Goal: Information Seeking & Learning: Find specific fact

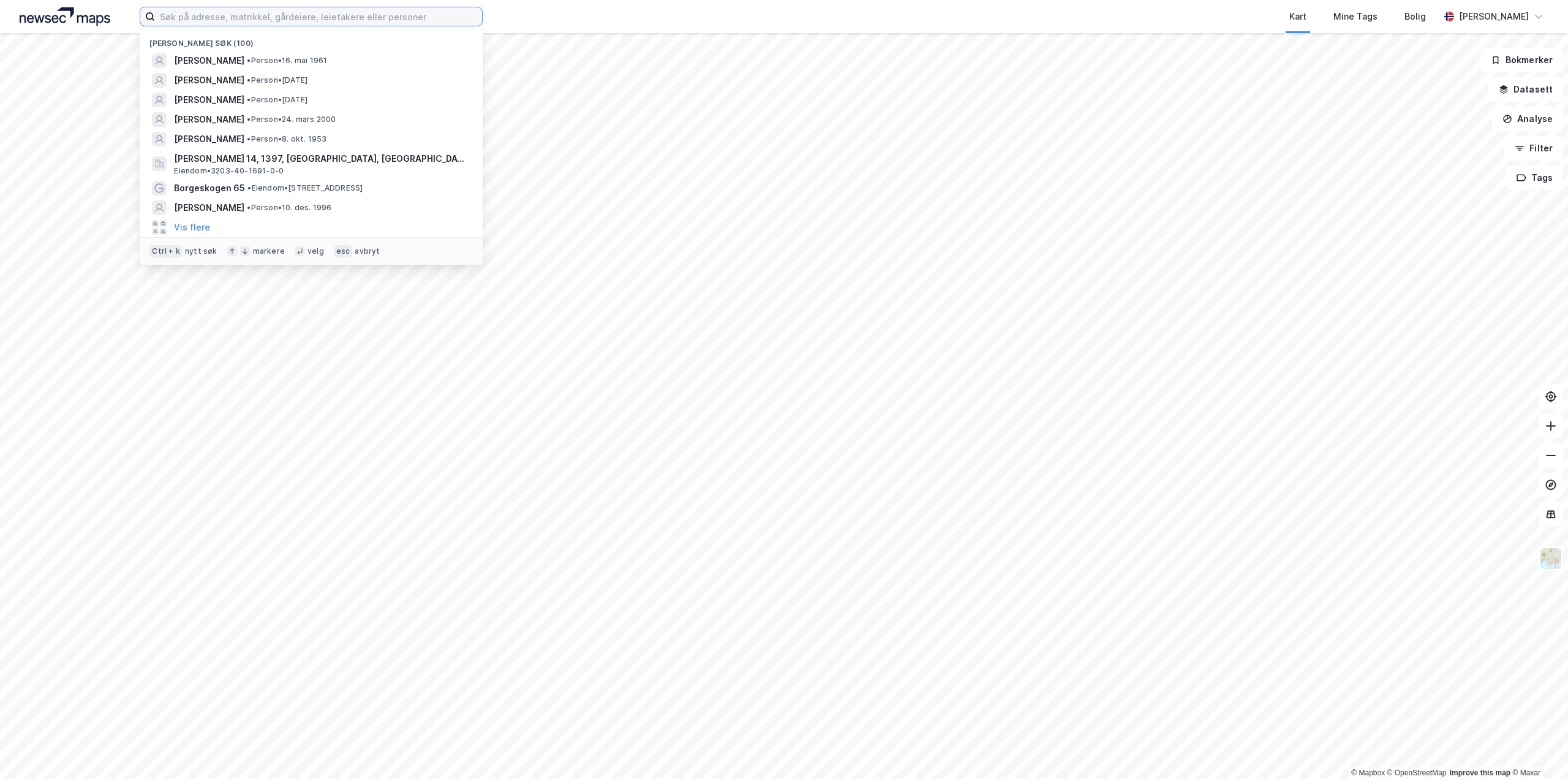
click at [207, 19] on input at bounding box center [318, 16] width 327 height 18
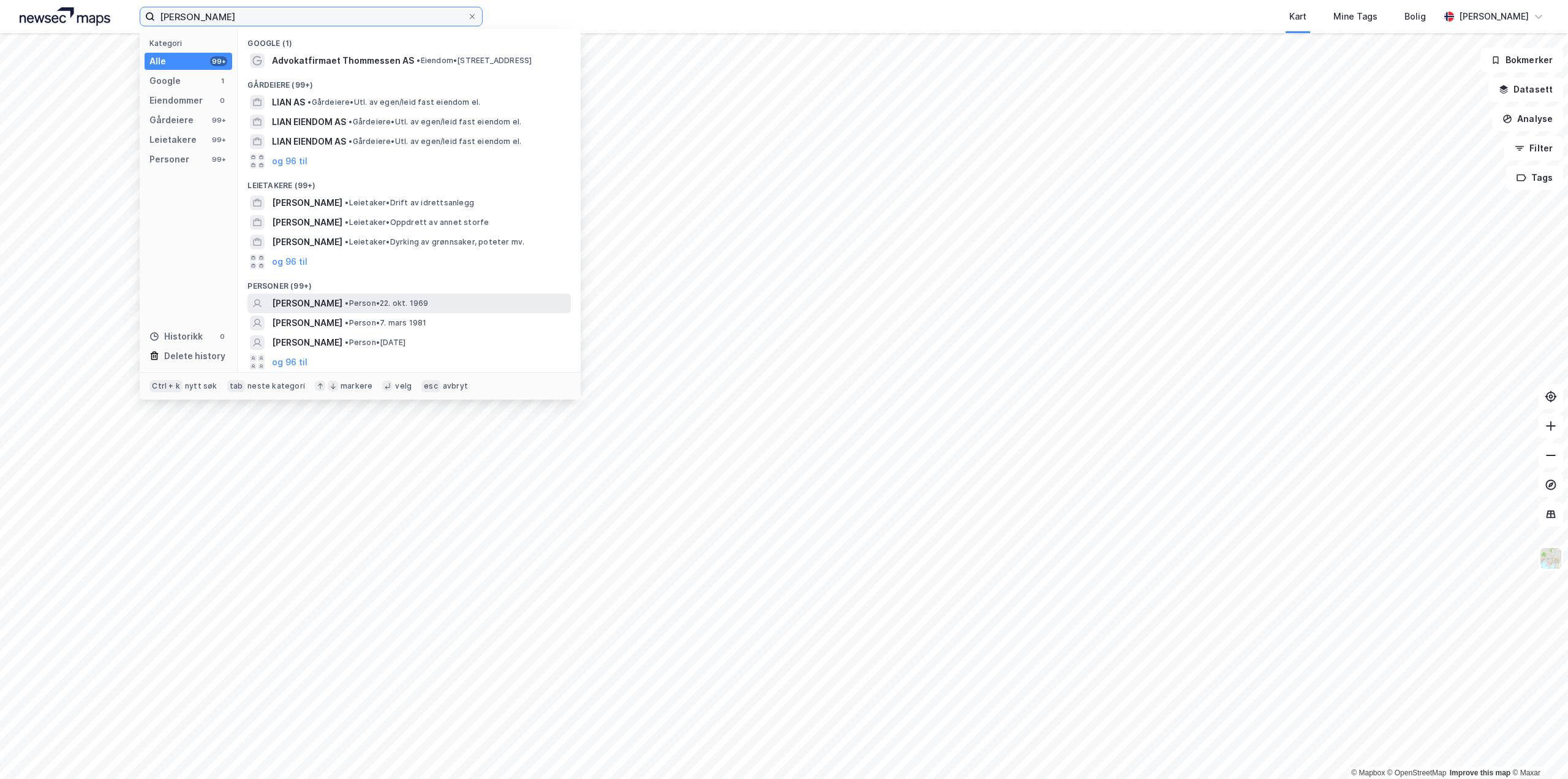
type input "[PERSON_NAME]"
click at [337, 304] on span "[PERSON_NAME]" at bounding box center [307, 303] width 70 height 15
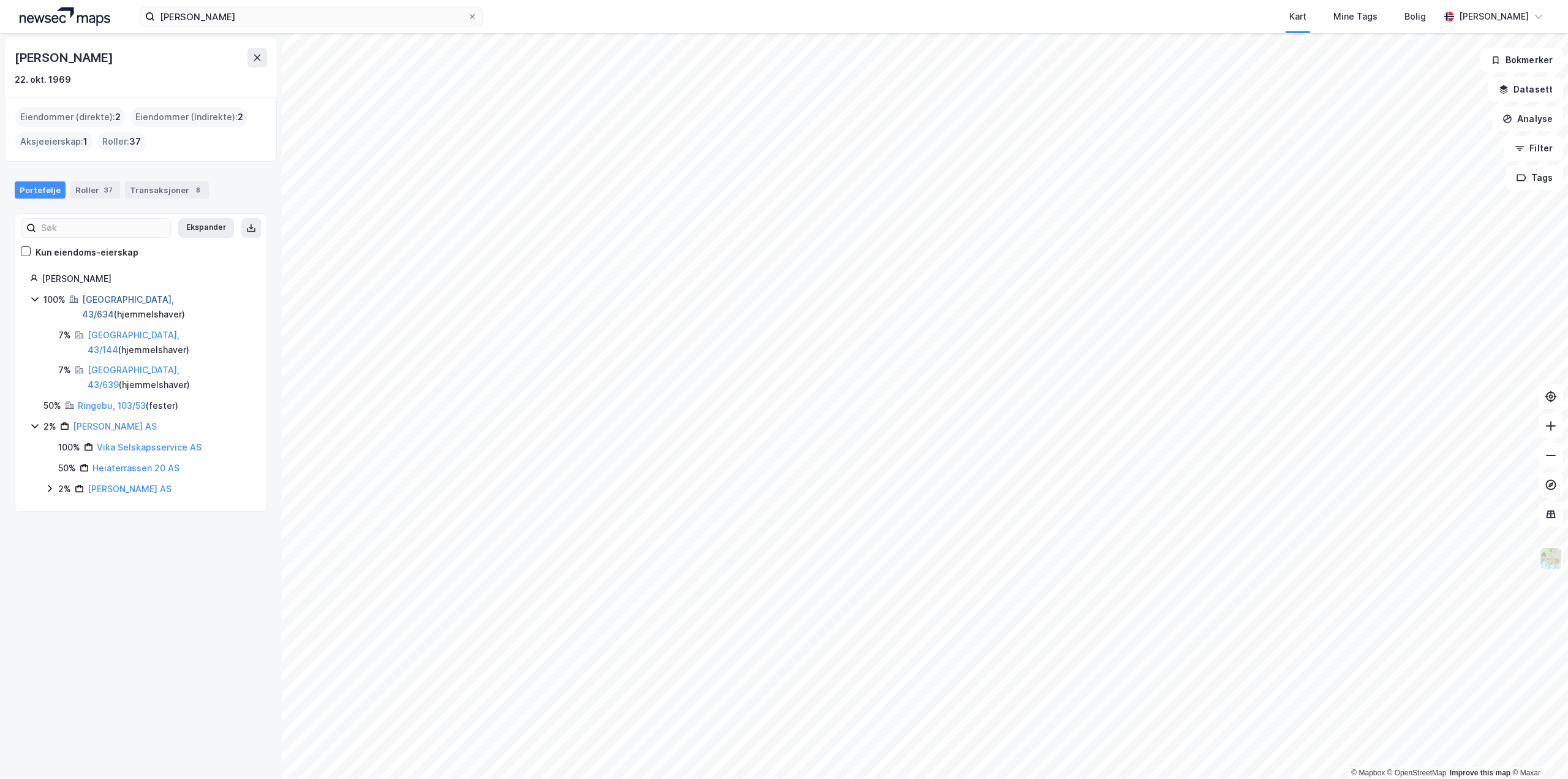
click at [131, 298] on link "[GEOGRAPHIC_DATA], 43/634" at bounding box center [128, 306] width 92 height 25
